Goal: Task Accomplishment & Management: Use online tool/utility

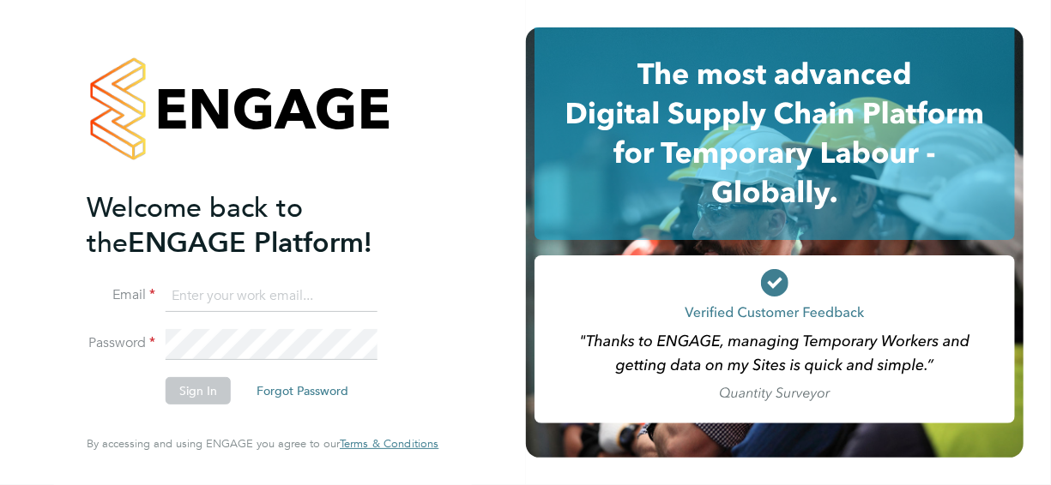
type input "mark.ablett@vistry.co.uk"
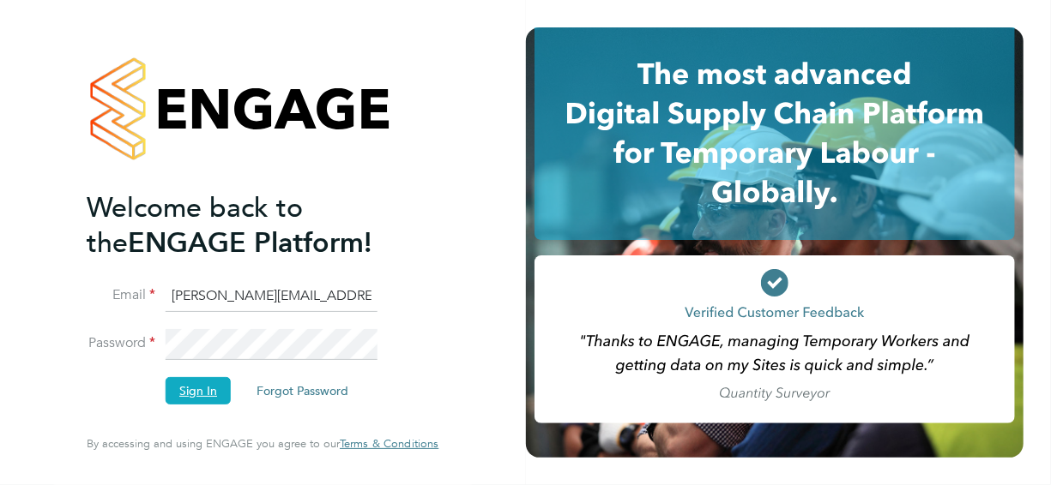
click at [208, 391] on button "Sign In" at bounding box center [198, 390] width 65 height 27
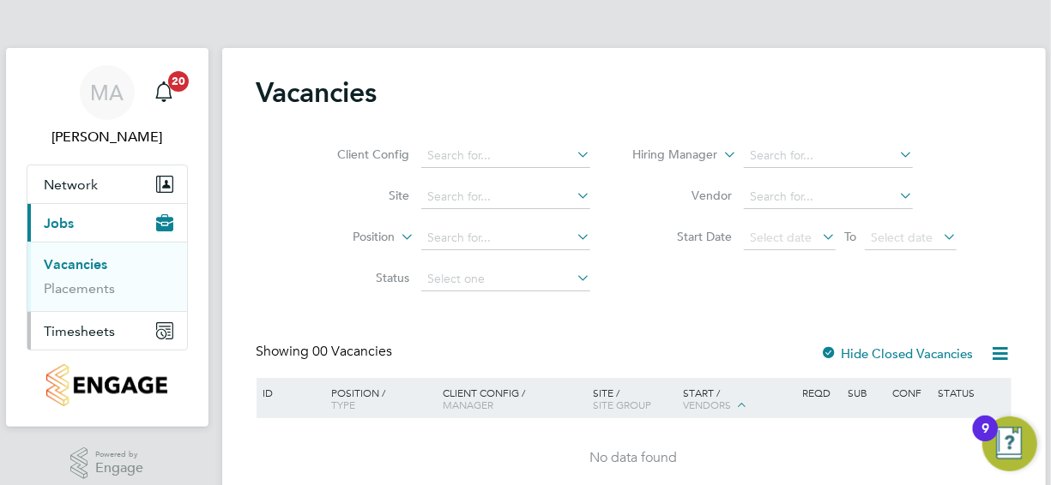
click at [78, 331] on span "Timesheets" at bounding box center [80, 331] width 71 height 16
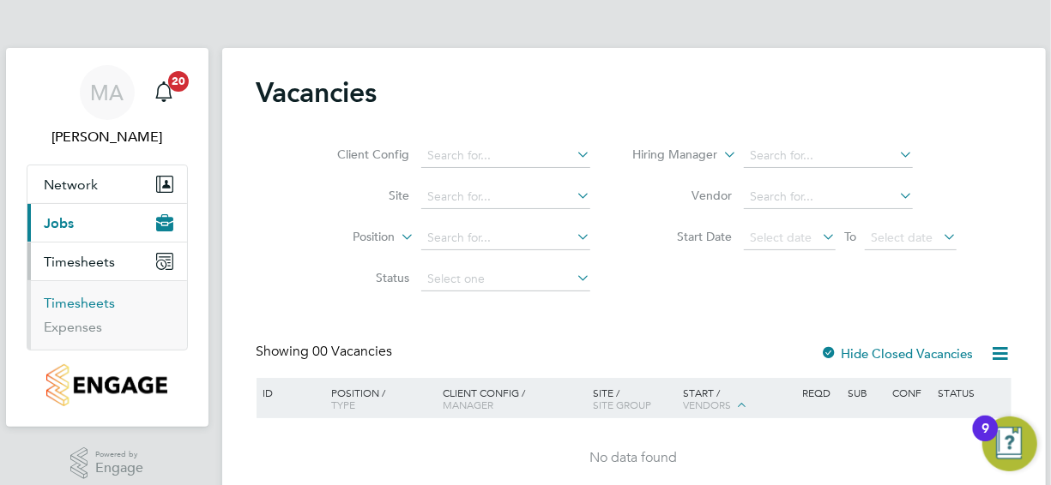
click at [81, 301] on link "Timesheets" at bounding box center [80, 303] width 71 height 16
